Goal: Information Seeking & Learning: Check status

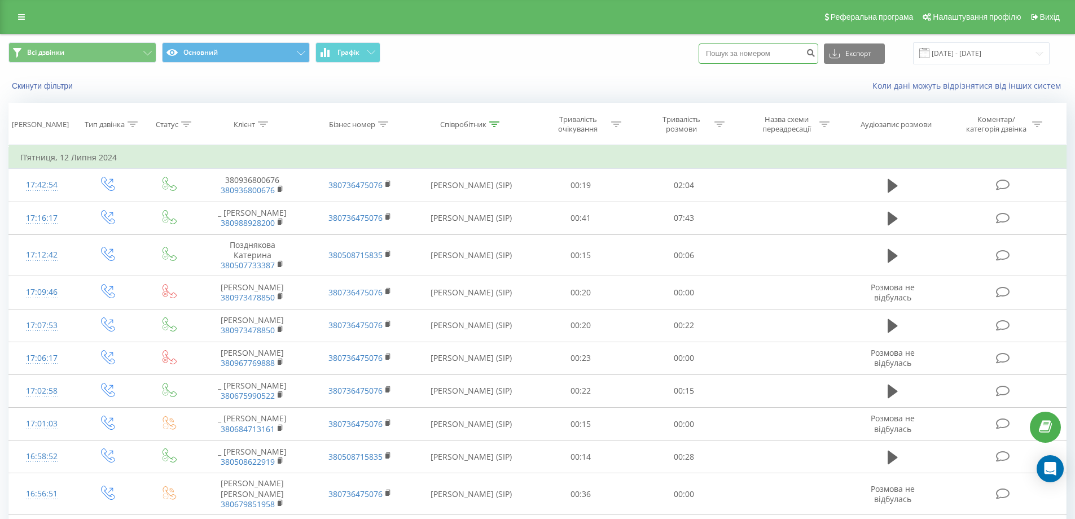
click at [765, 62] on input at bounding box center [759, 53] width 120 height 20
paste input "380684051296"
type input "380684051296"
click at [815, 52] on icon "submit" at bounding box center [811, 51] width 10 height 7
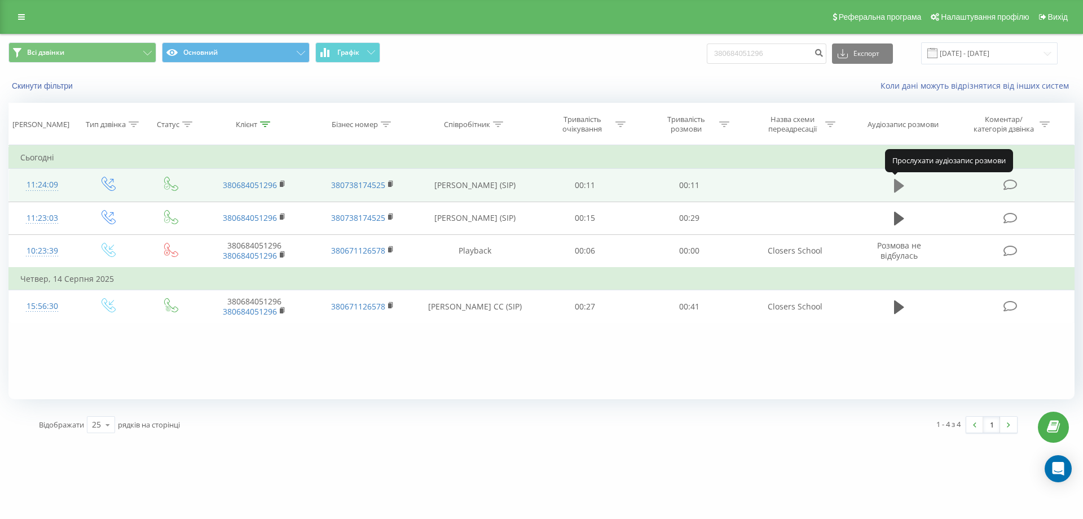
click at [899, 184] on icon at bounding box center [899, 186] width 10 height 14
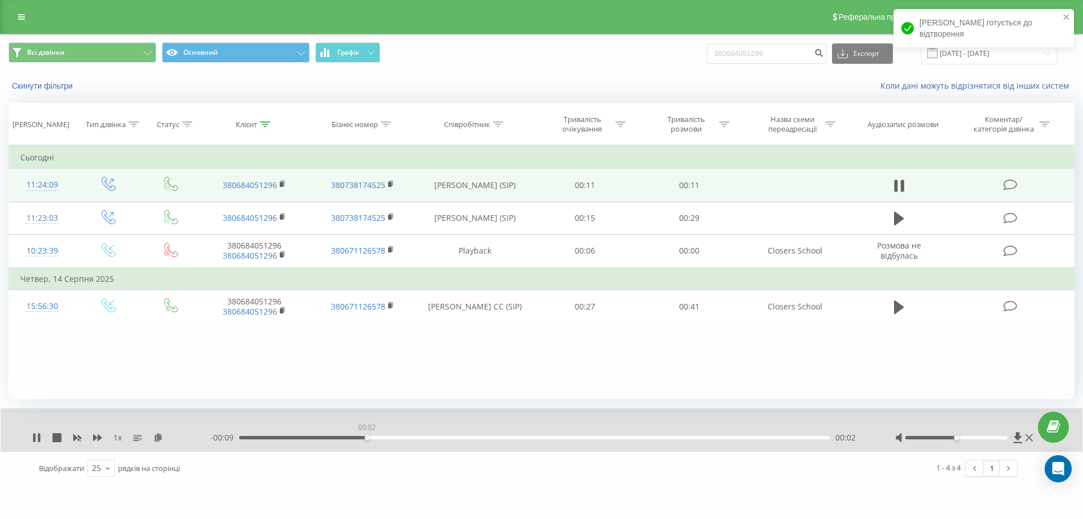
click at [367, 438] on div "00:02" at bounding box center [534, 437] width 591 height 3
click at [369, 438] on div "00:02" at bounding box center [367, 437] width 5 height 5
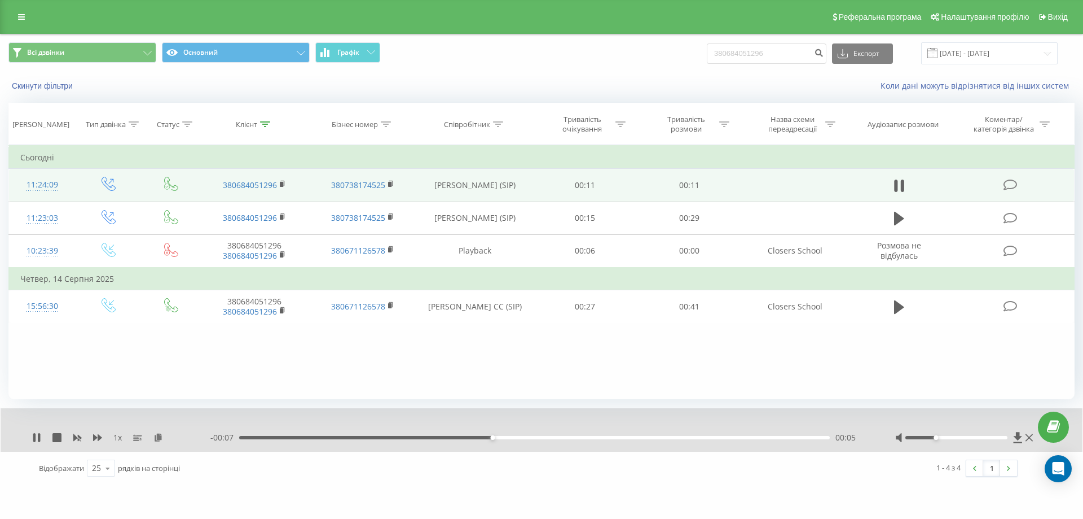
drag, startPoint x: 952, startPoint y: 436, endPoint x: 933, endPoint y: 438, distance: 19.4
click at [933, 438] on div at bounding box center [957, 437] width 103 height 3
